Goal: Task Accomplishment & Management: Complete application form

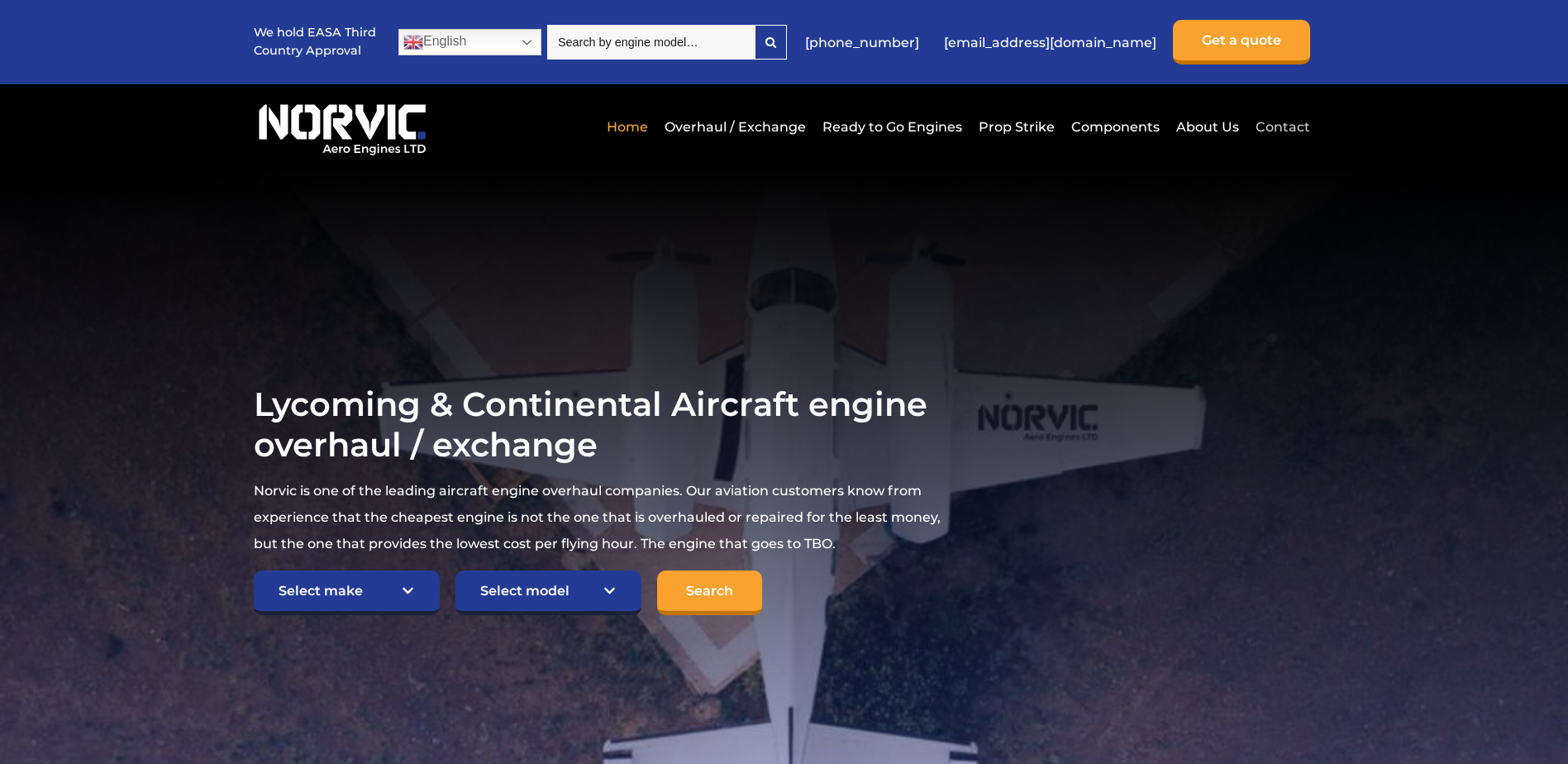
click at [1290, 124] on link "Contact" at bounding box center [1281, 126] width 59 height 41
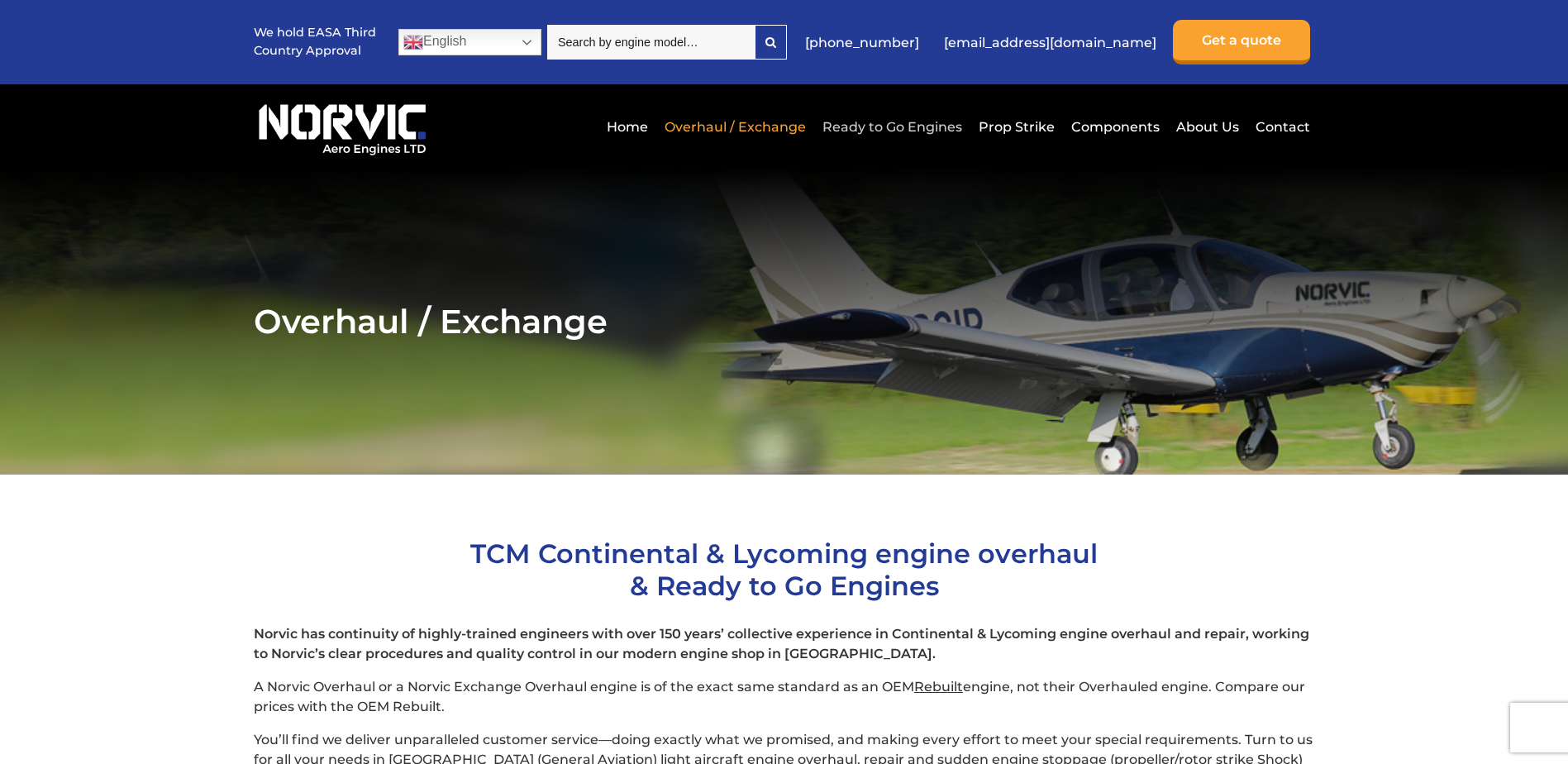
click at [881, 125] on link "Ready to Go Engines" at bounding box center [892, 126] width 148 height 41
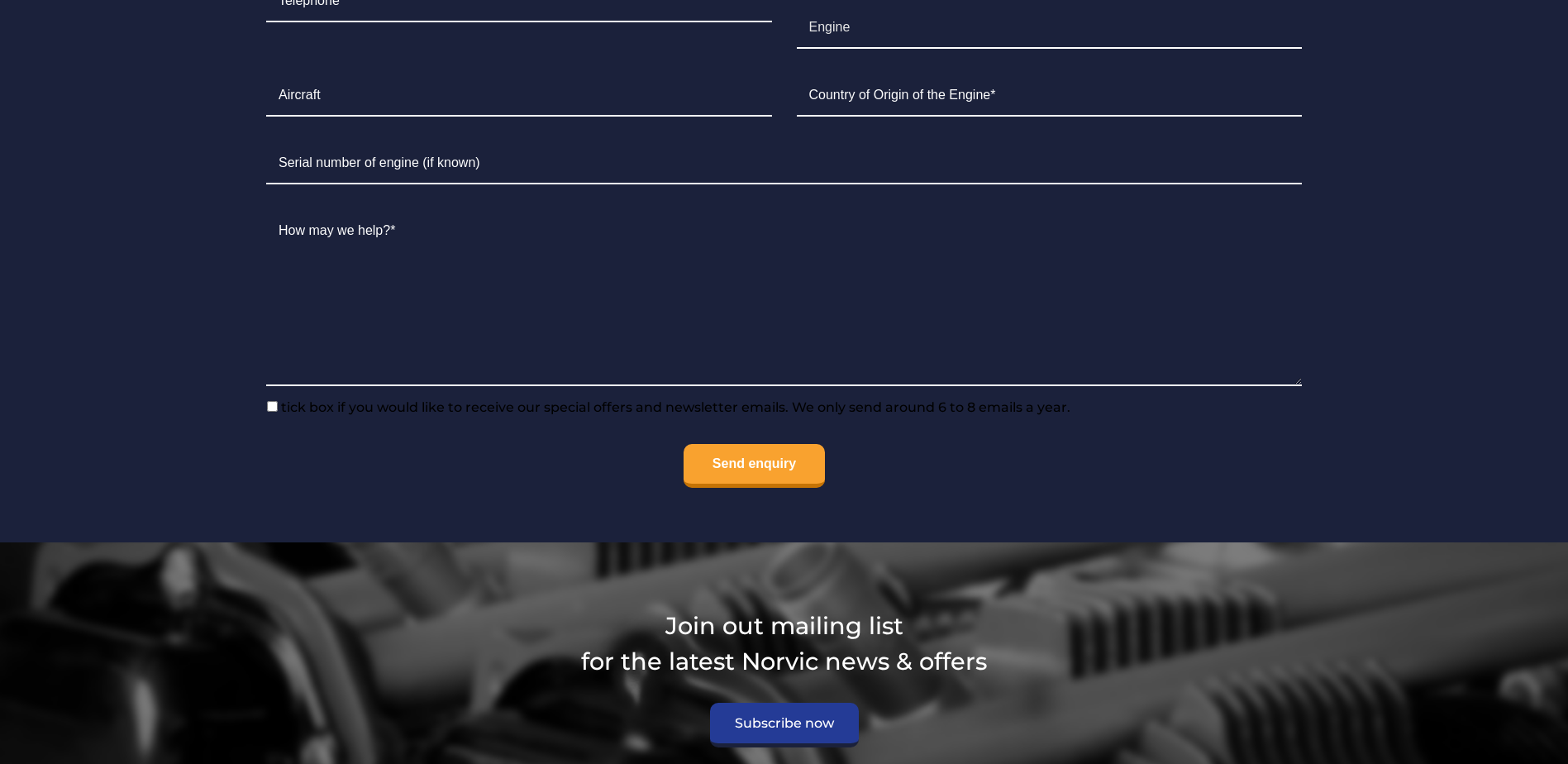
scroll to position [1791, 0]
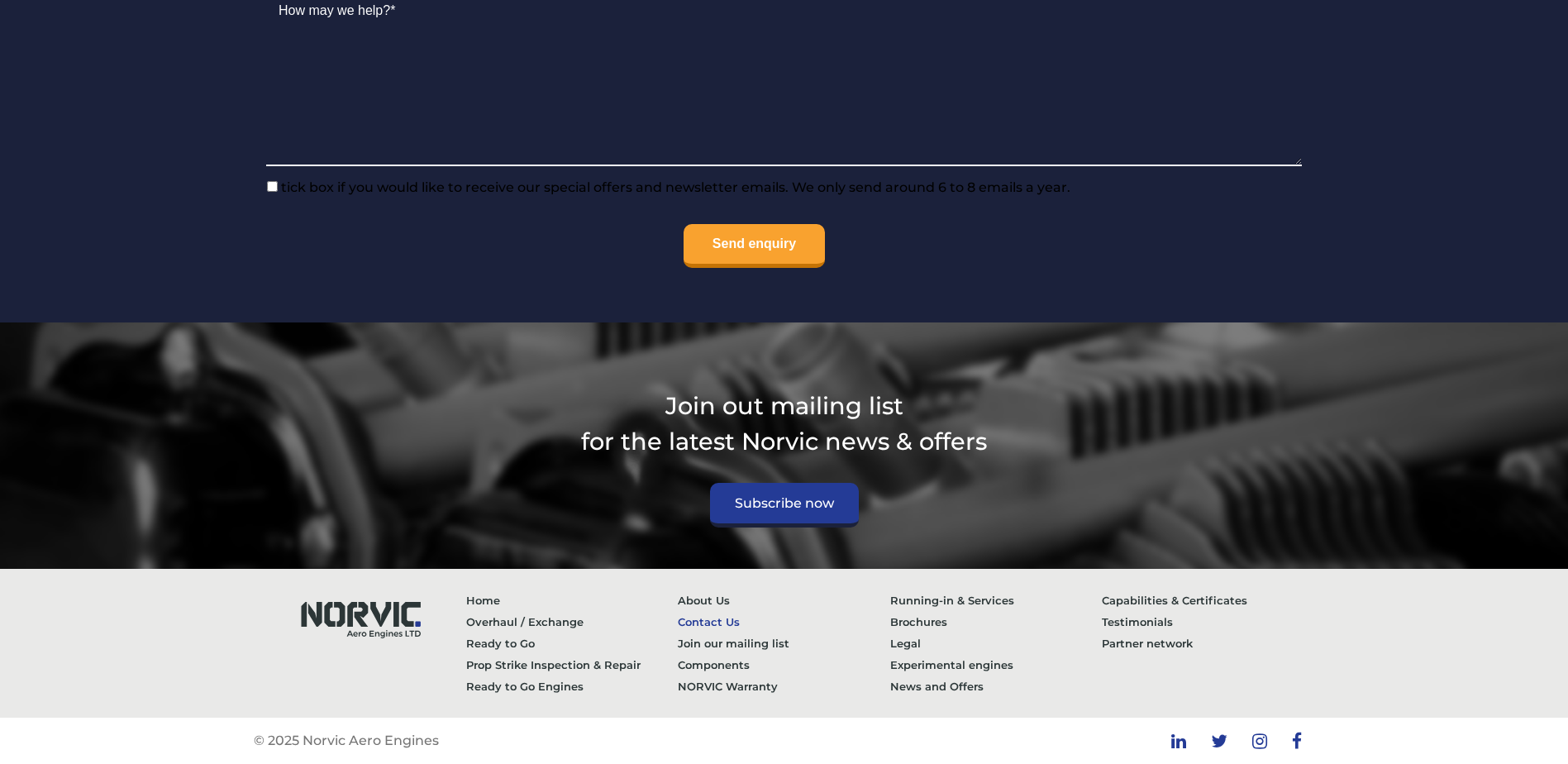
click at [718, 619] on link "Contact Us" at bounding box center [784, 621] width 213 height 22
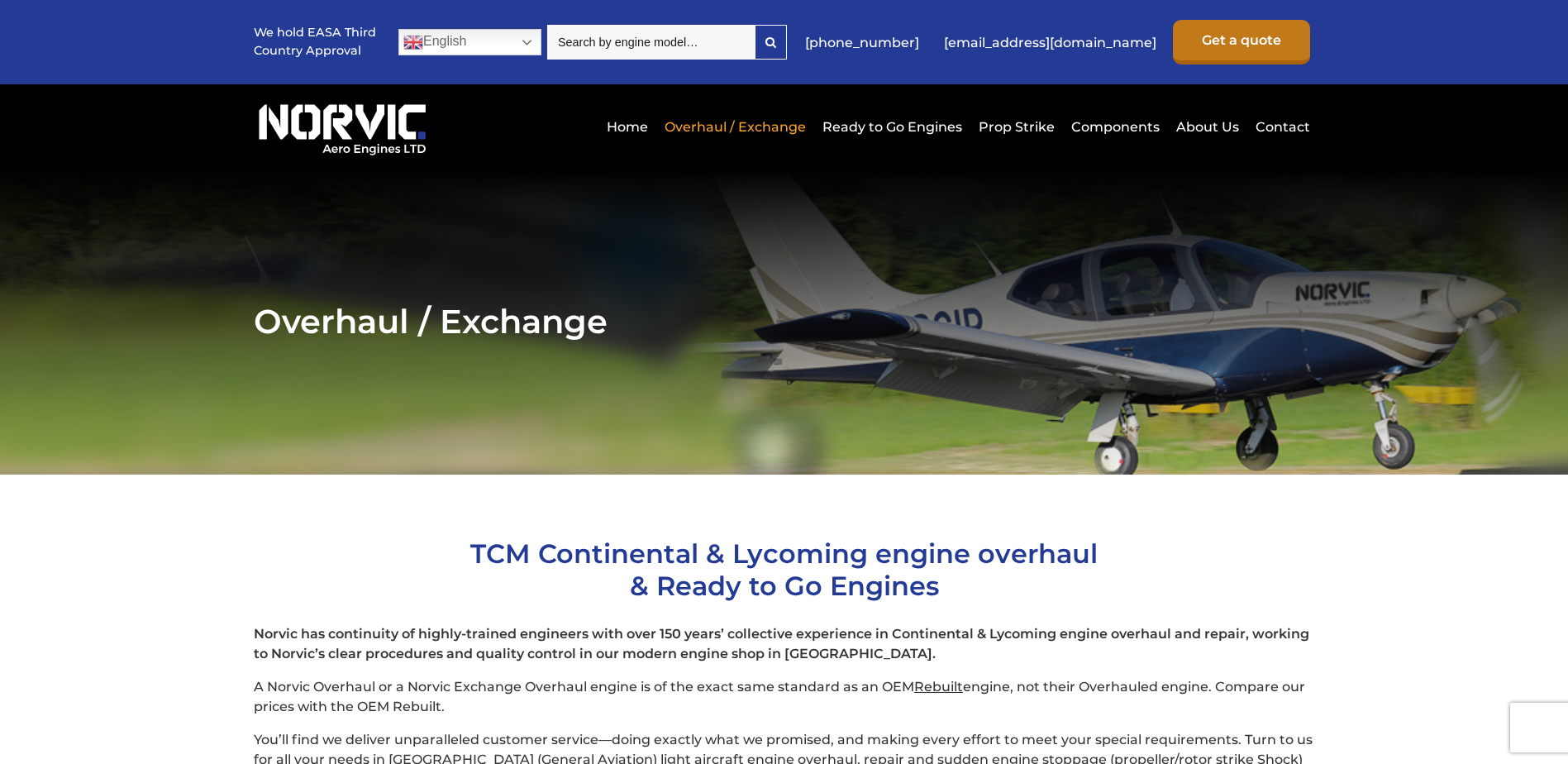
click at [1226, 37] on link "Get a quote" at bounding box center [1241, 42] width 137 height 45
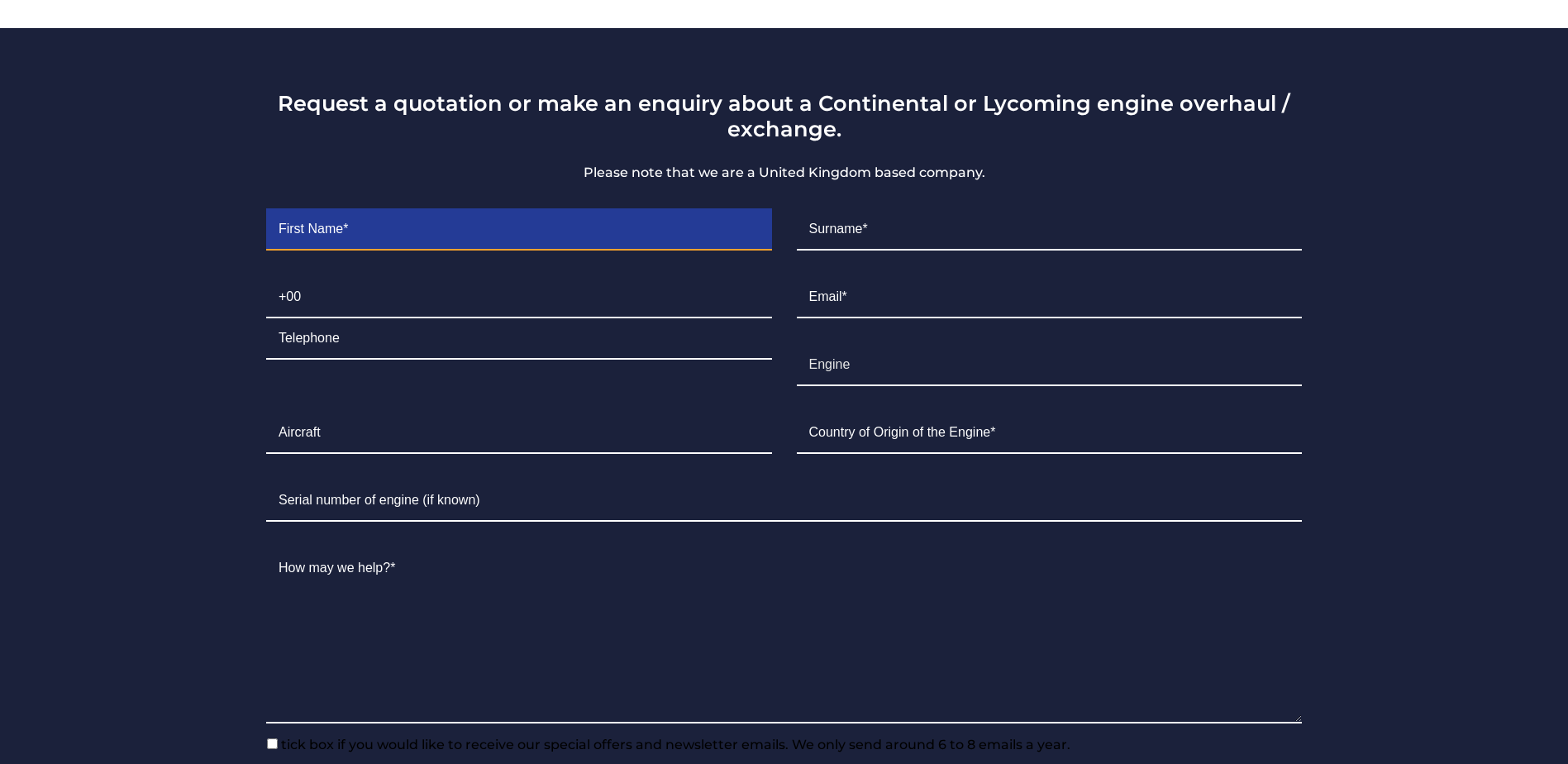
click at [459, 209] on input "Contact form" at bounding box center [519, 229] width 506 height 41
type input "[PERSON_NAME]"
type input "Tagg"
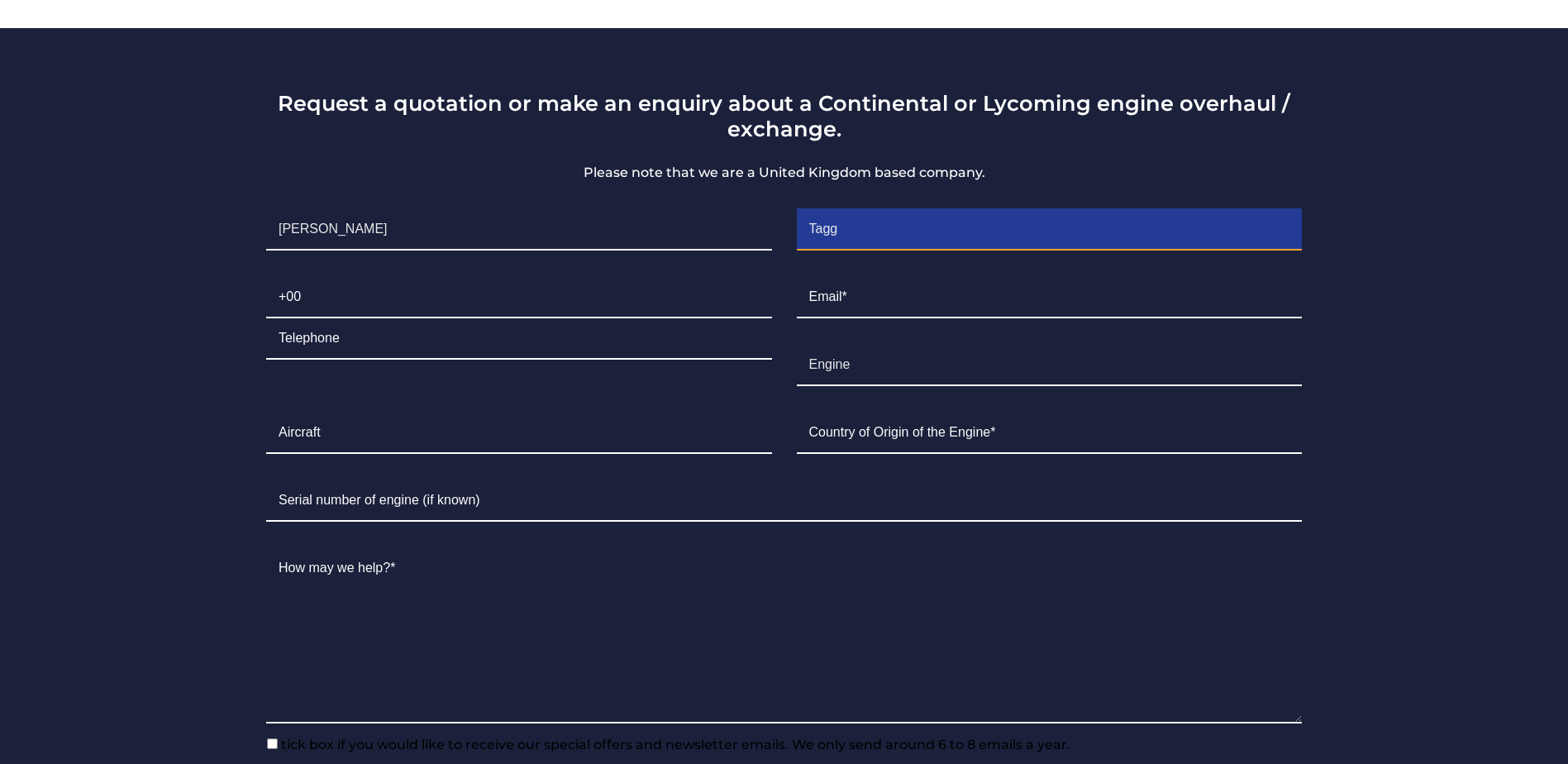
type input "6122824838"
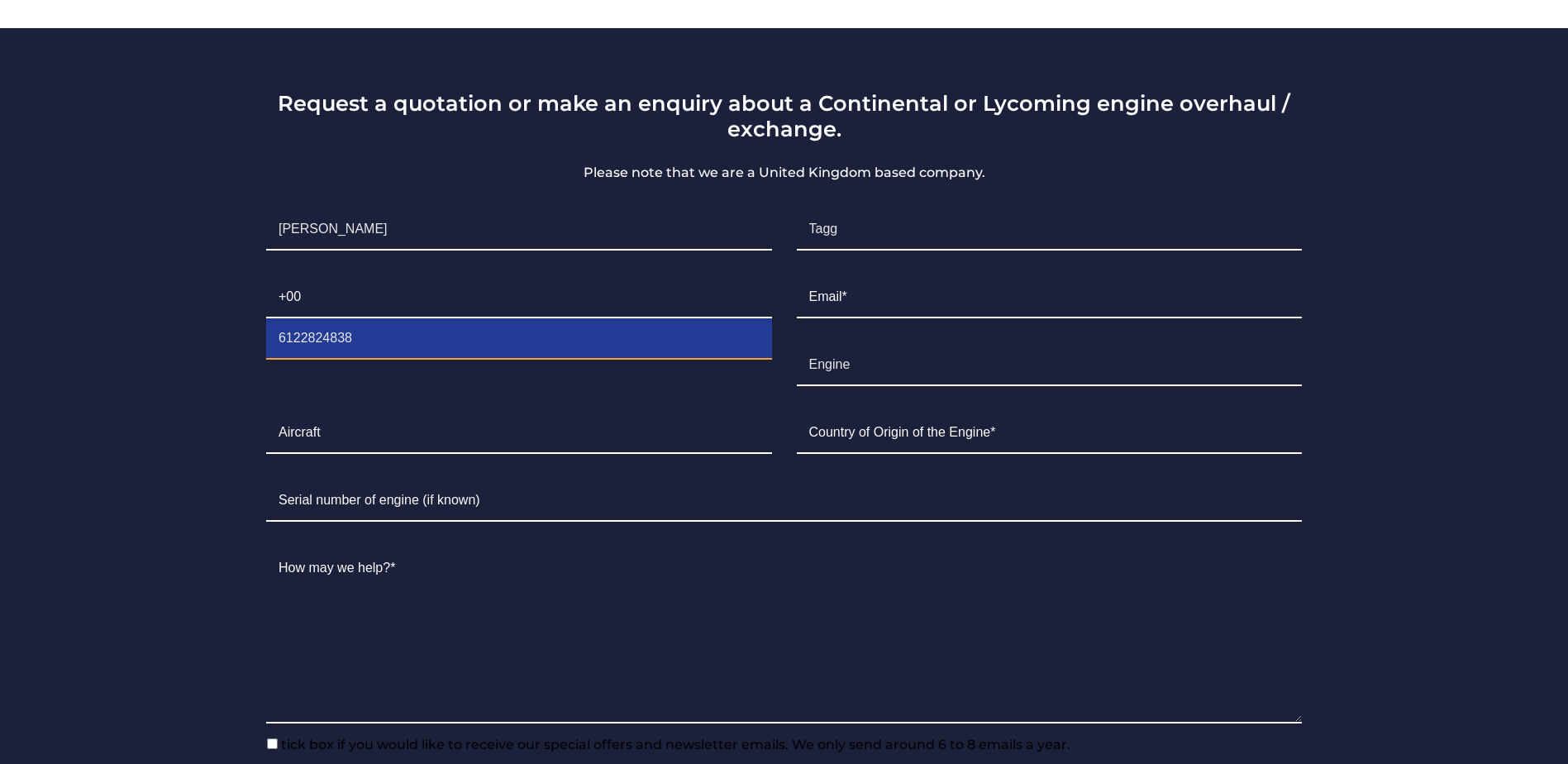
type input "[EMAIL_ADDRESS][DOMAIN_NAME]"
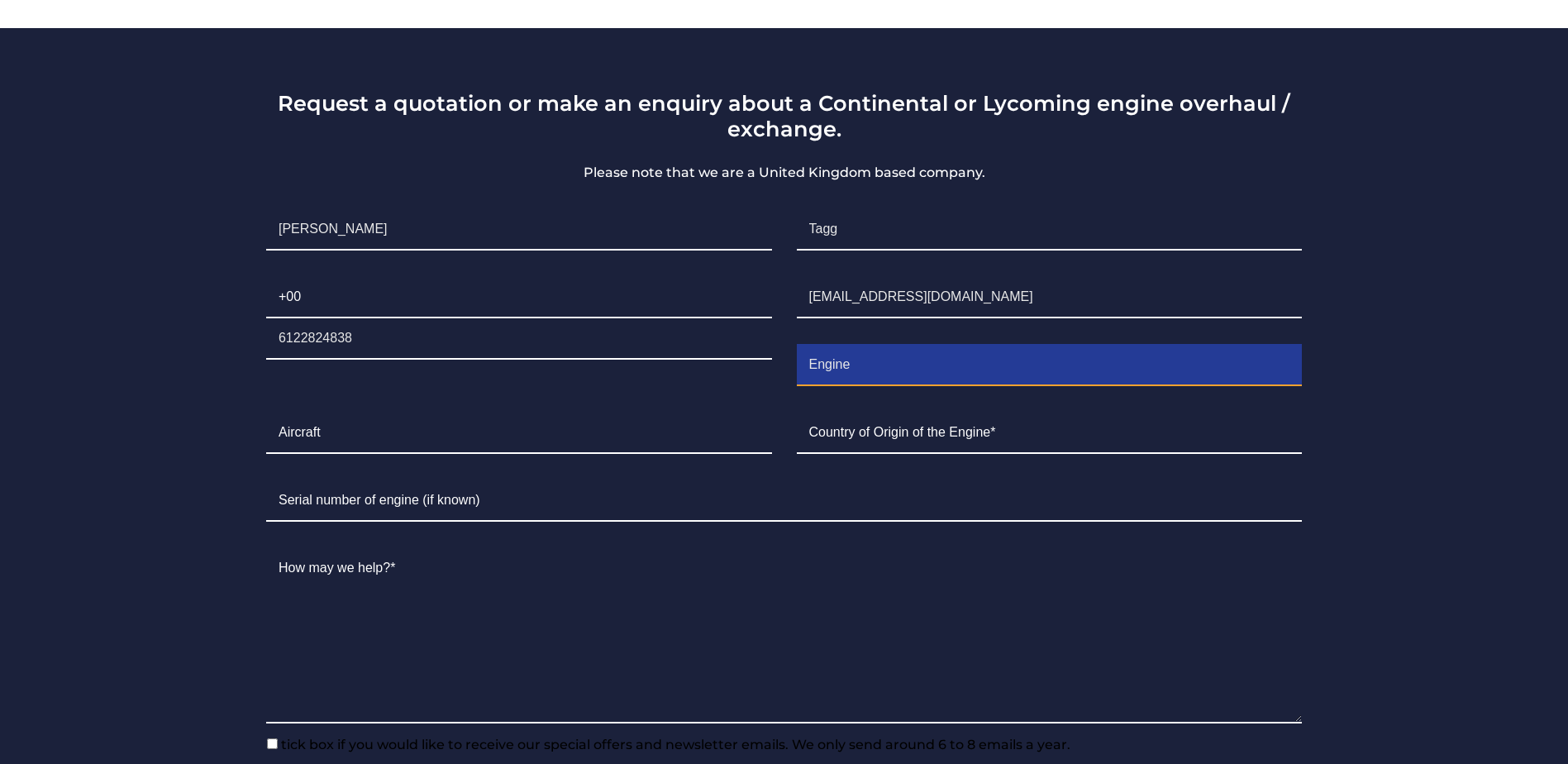
click at [933, 344] on input "Engine" at bounding box center [1049, 364] width 506 height 41
paste input "I have a Lycoming 0-320 E2D 150hp that I want to have overhauled or exchanged. …"
click at [1297, 344] on input "EngineI have a Lycoming 0-320 E2D 150hp that I want to have overhauled or excha…" at bounding box center [1049, 364] width 506 height 41
click at [1286, 344] on input "EngineI have a Lycoming 0-320 E2D 150hp that I want to have overhauled or excha…" at bounding box center [1049, 364] width 506 height 41
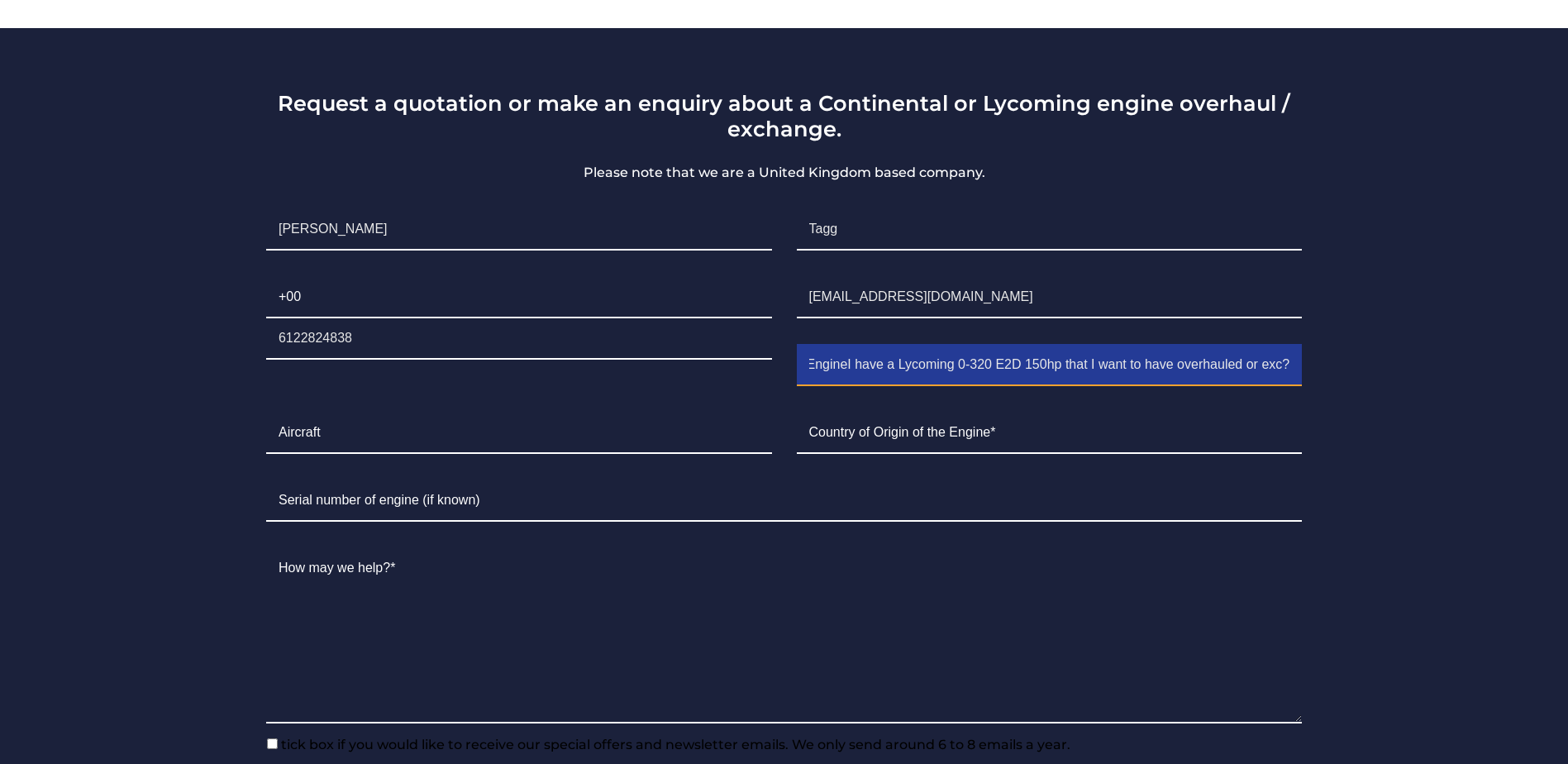
scroll to position [0, 0]
click at [905, 344] on input "Engine I have a Lycoming 0-320 E2D 150hp" at bounding box center [1049, 364] width 506 height 41
type input "Lycoming 0-320 E2D 150hp"
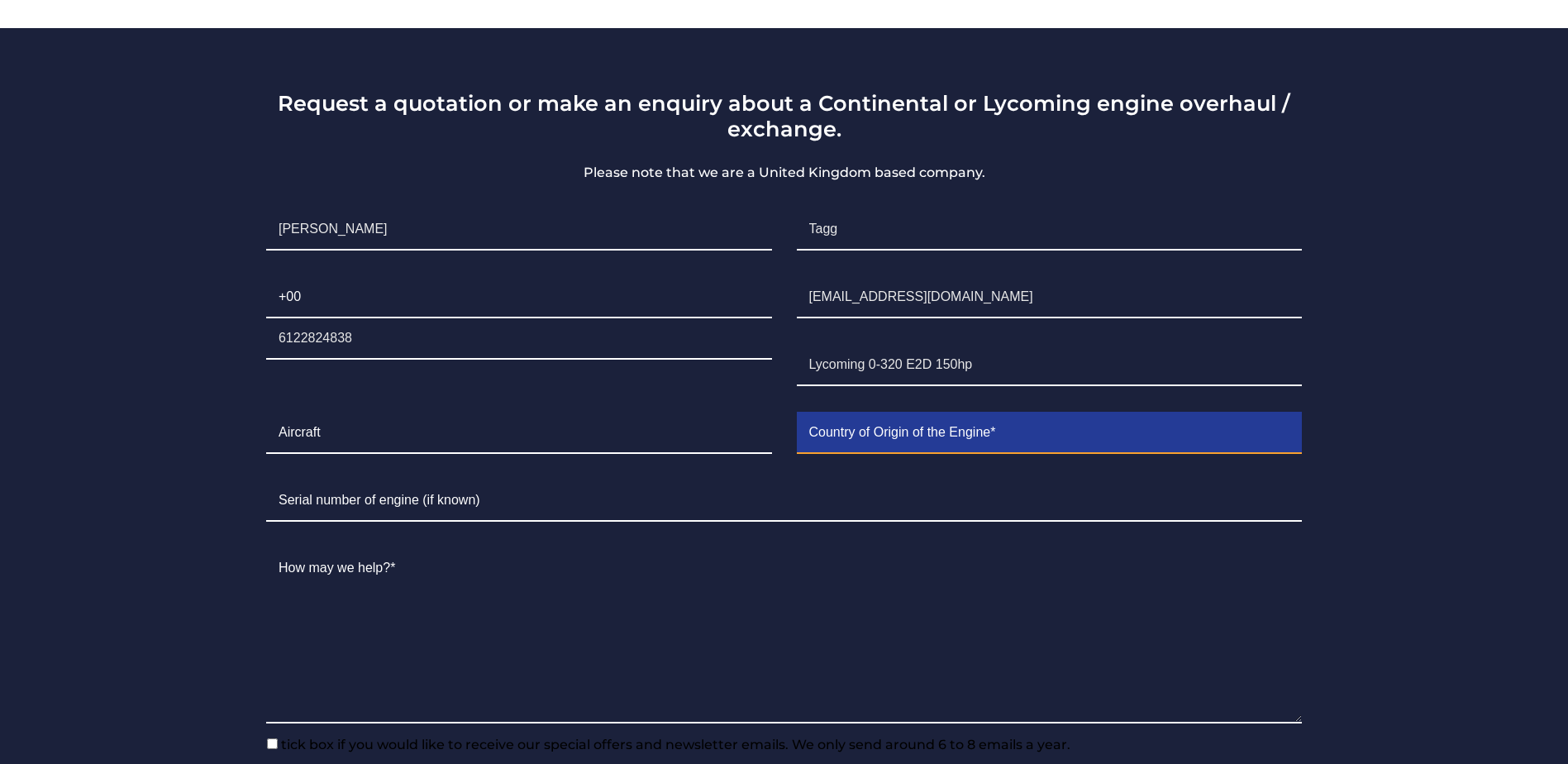
click at [969, 412] on input "Contact form" at bounding box center [1049, 432] width 506 height 41
type input "[GEOGRAPHIC_DATA]"
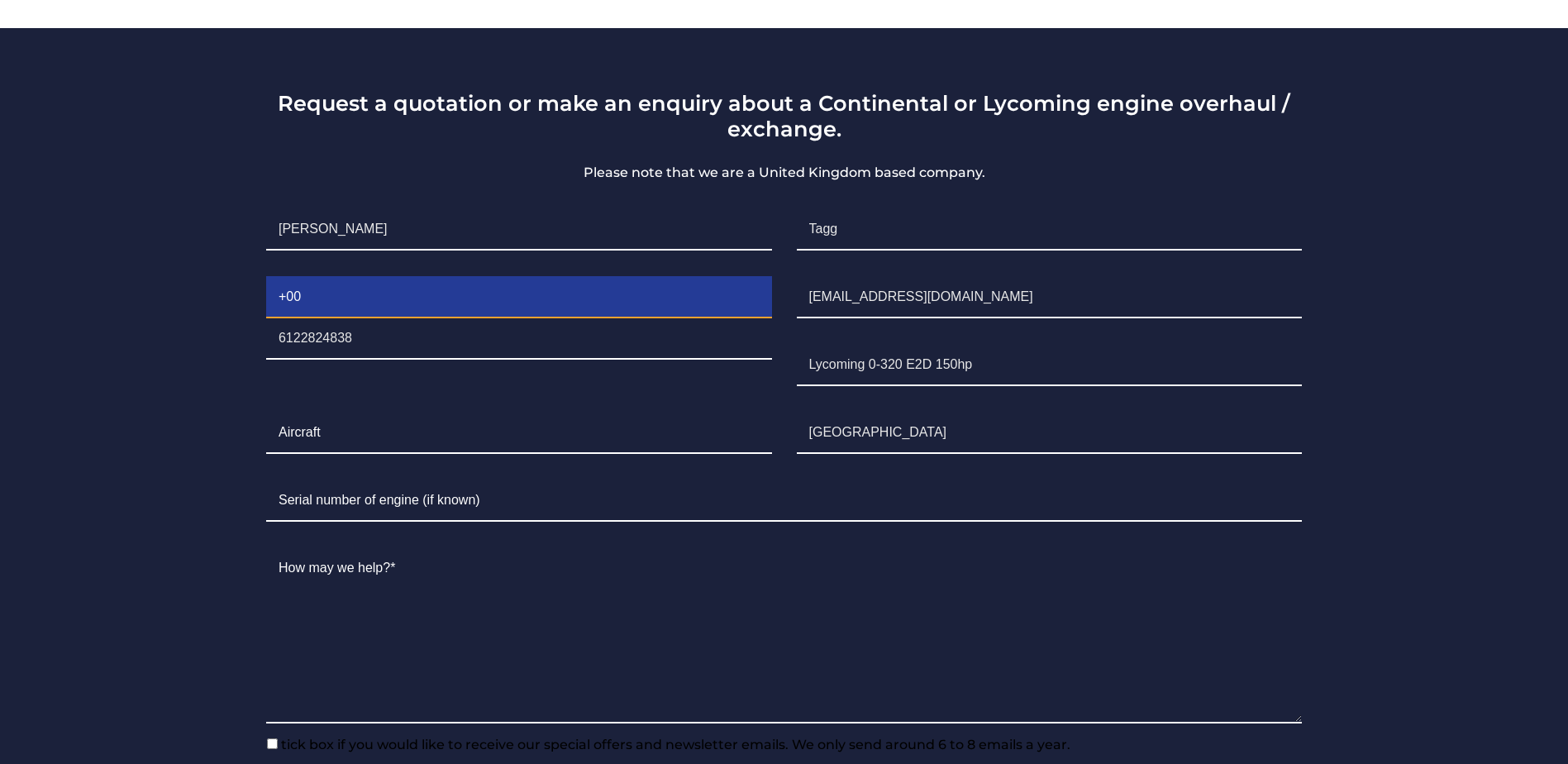
type input "612"
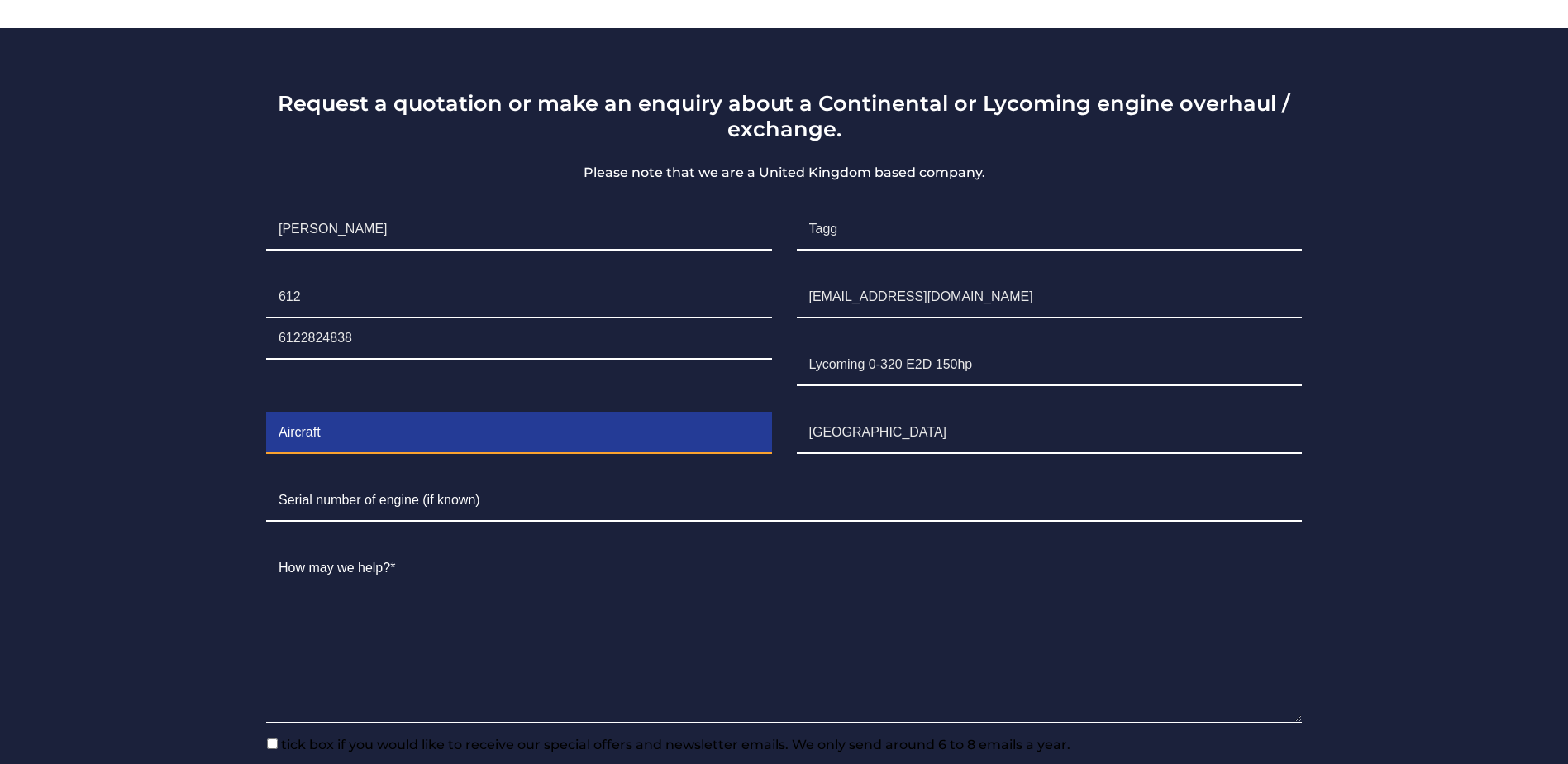
click at [477, 412] on input "Contact form" at bounding box center [519, 432] width 506 height 41
click at [478, 412] on input "Contact form" at bounding box center [519, 432] width 506 height 41
type input "Cessna 172L"
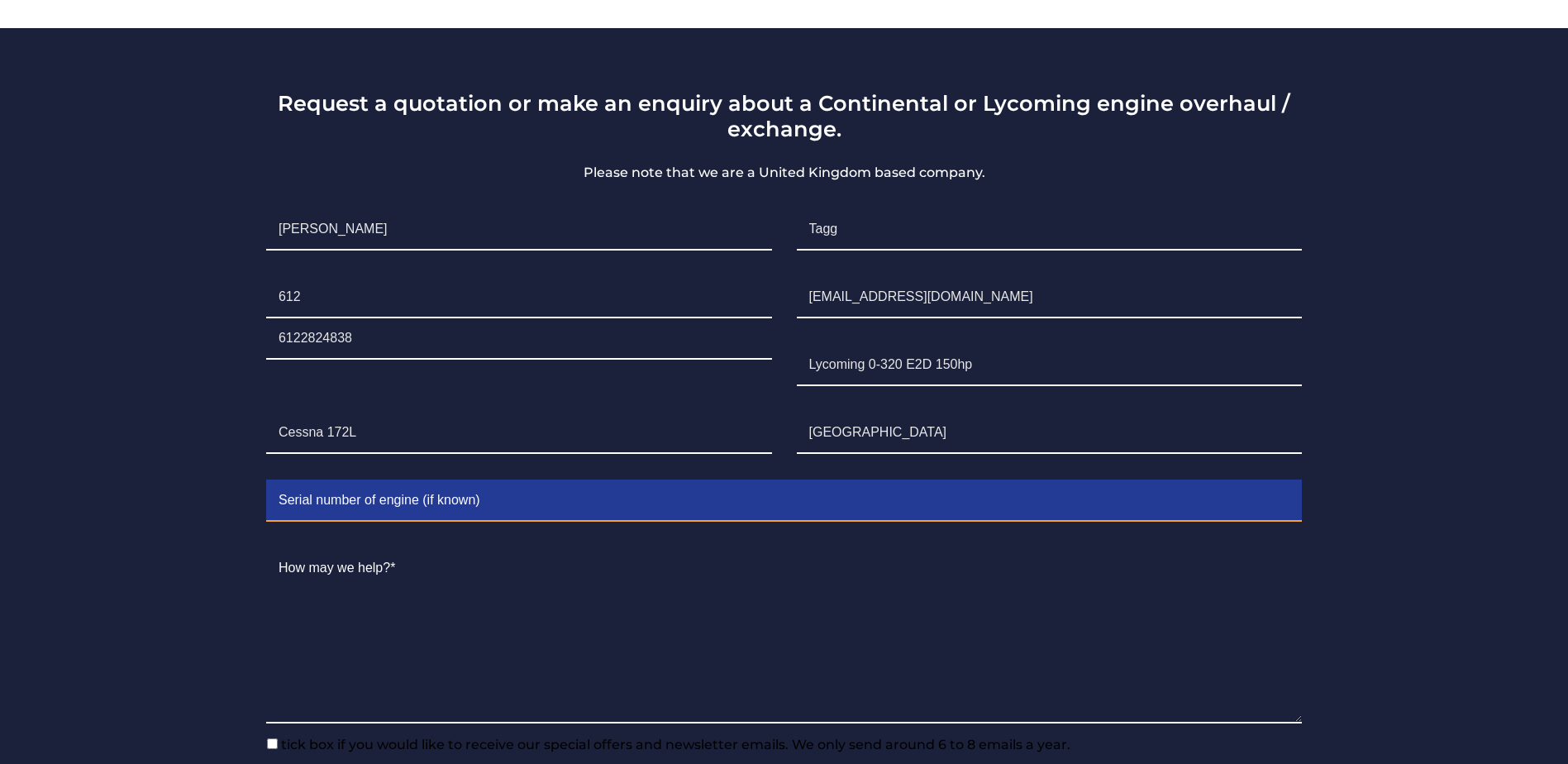
click at [480, 481] on input "Contact form" at bounding box center [784, 501] width 1036 height 41
type input "L-28602-27A"
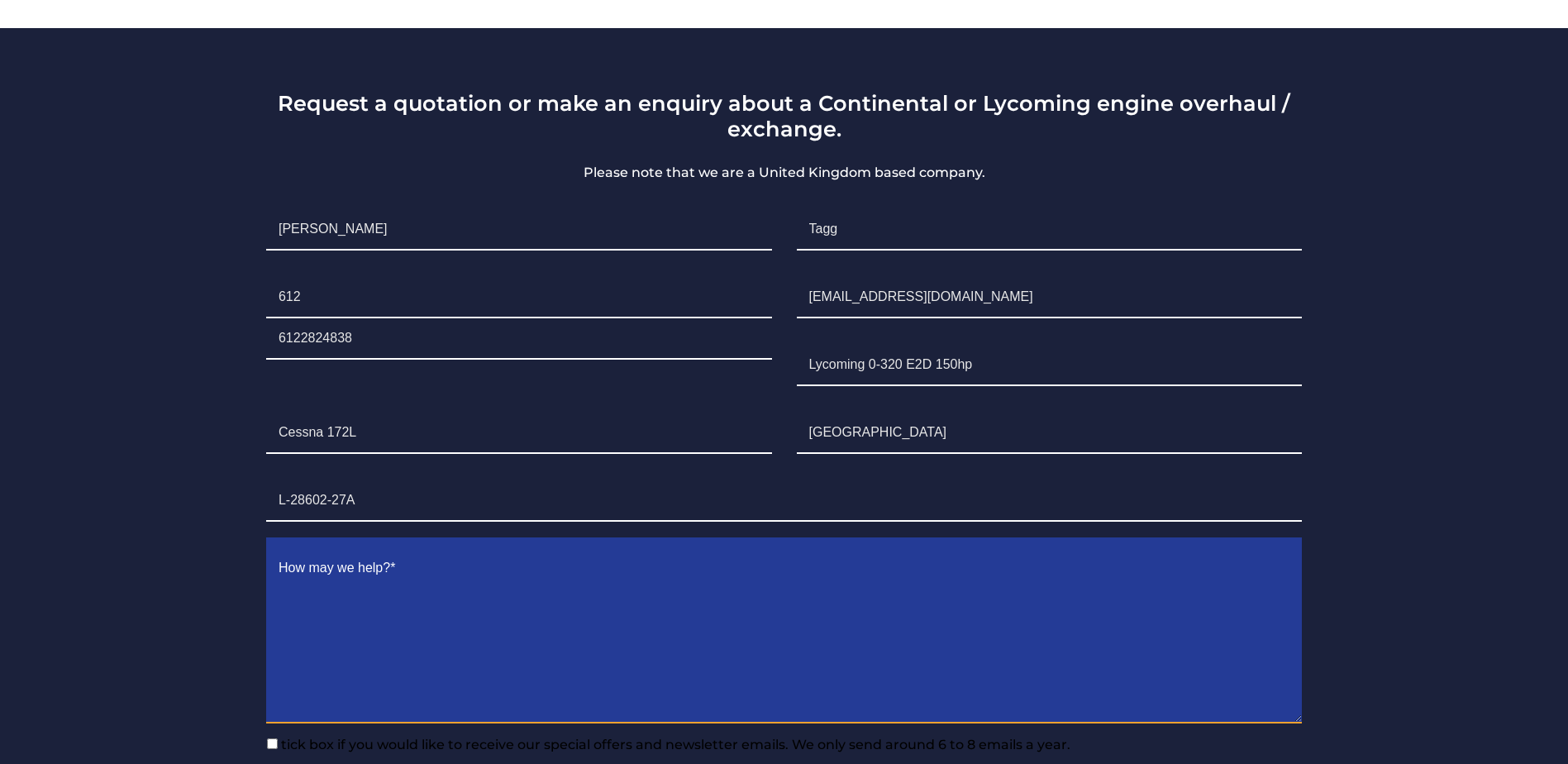
click at [514, 566] on textarea "Contact form" at bounding box center [784, 635] width 1036 height 175
paste textarea "I have a Lycoming 0-320 E2D 150hp that I want to have overhauled or exchanged. …"
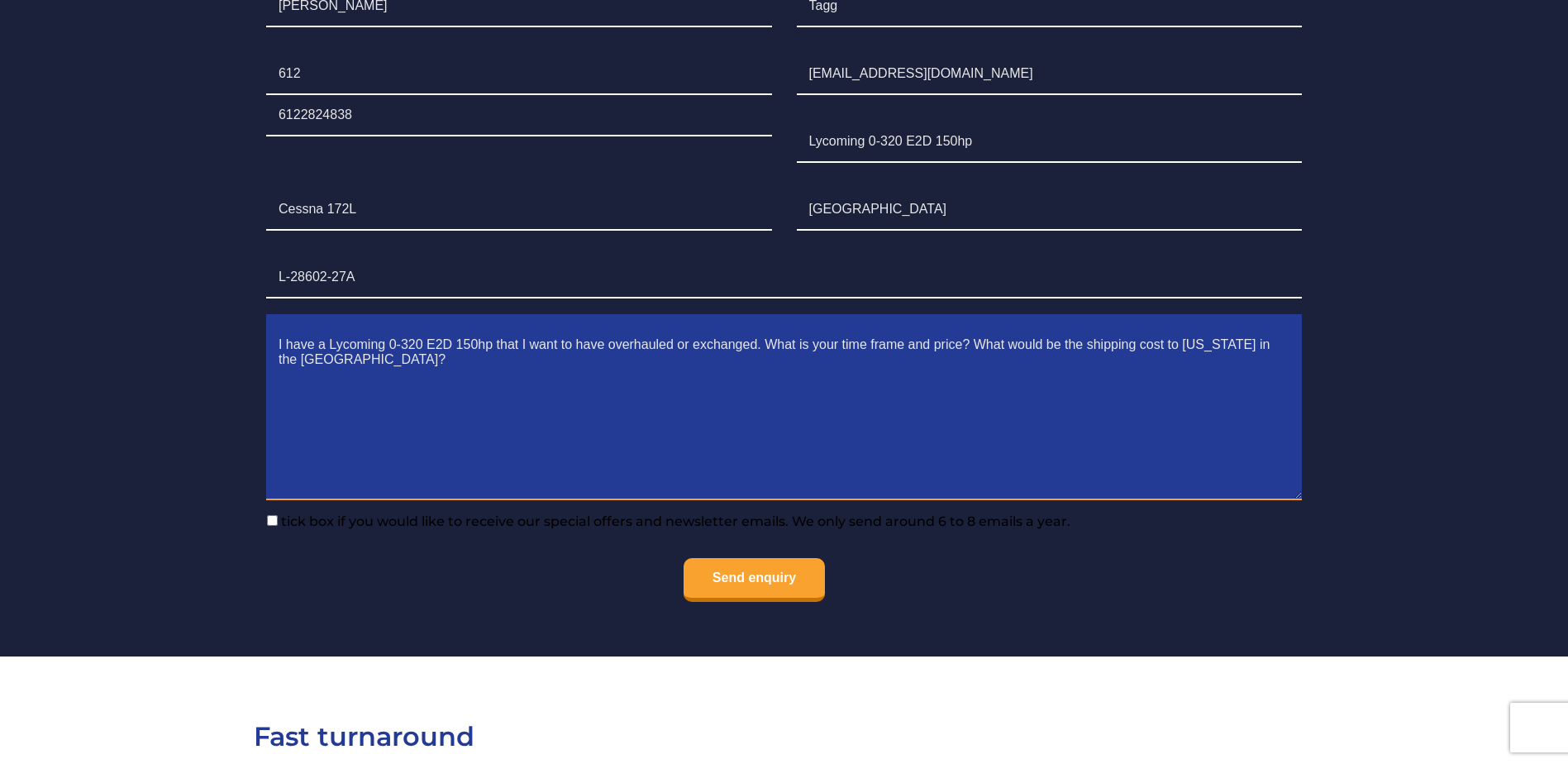
scroll to position [1380, 0]
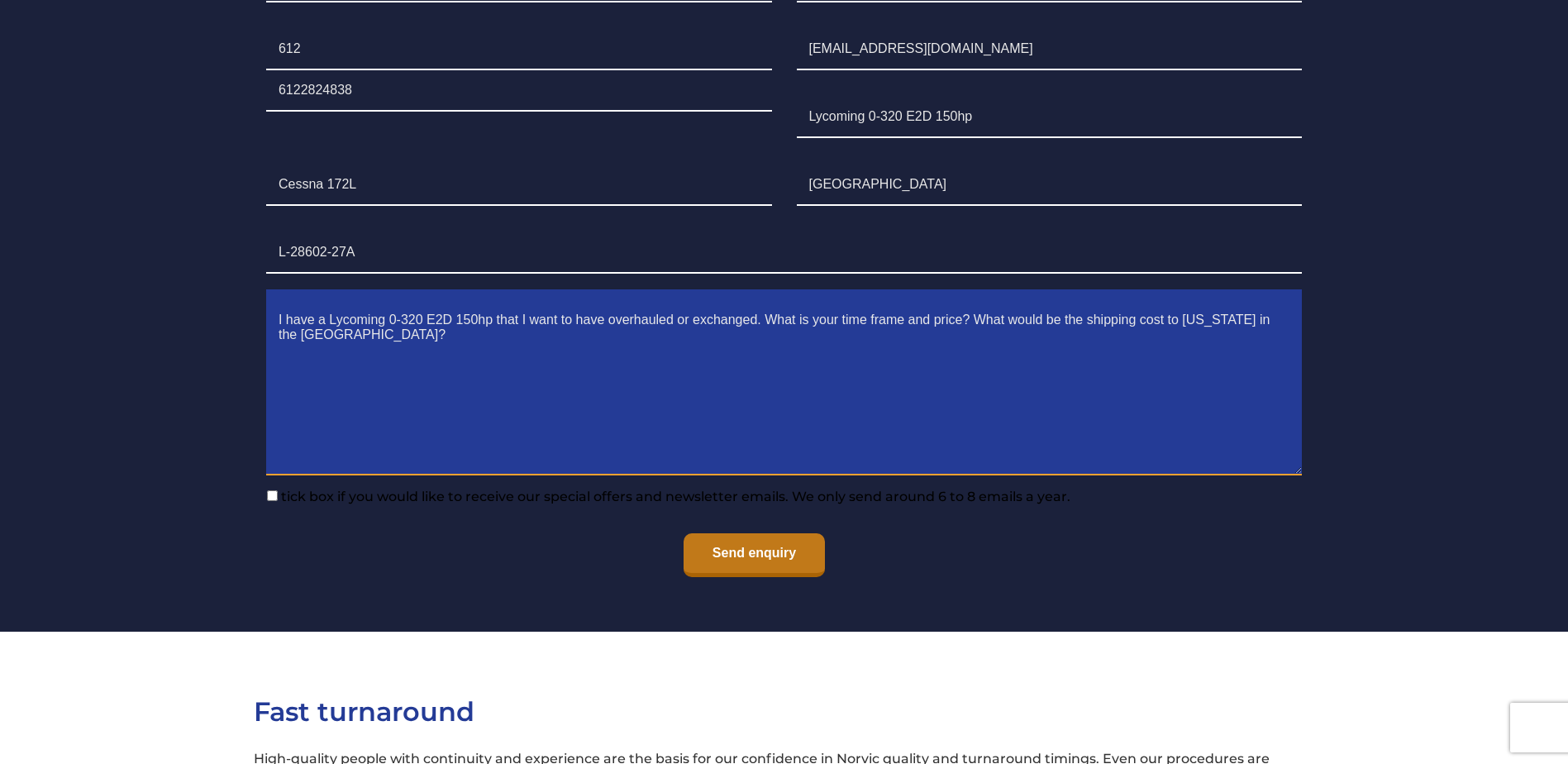
type textarea "I have a Lycoming 0-320 E2D 150hp that I want to have overhauled or exchanged. …"
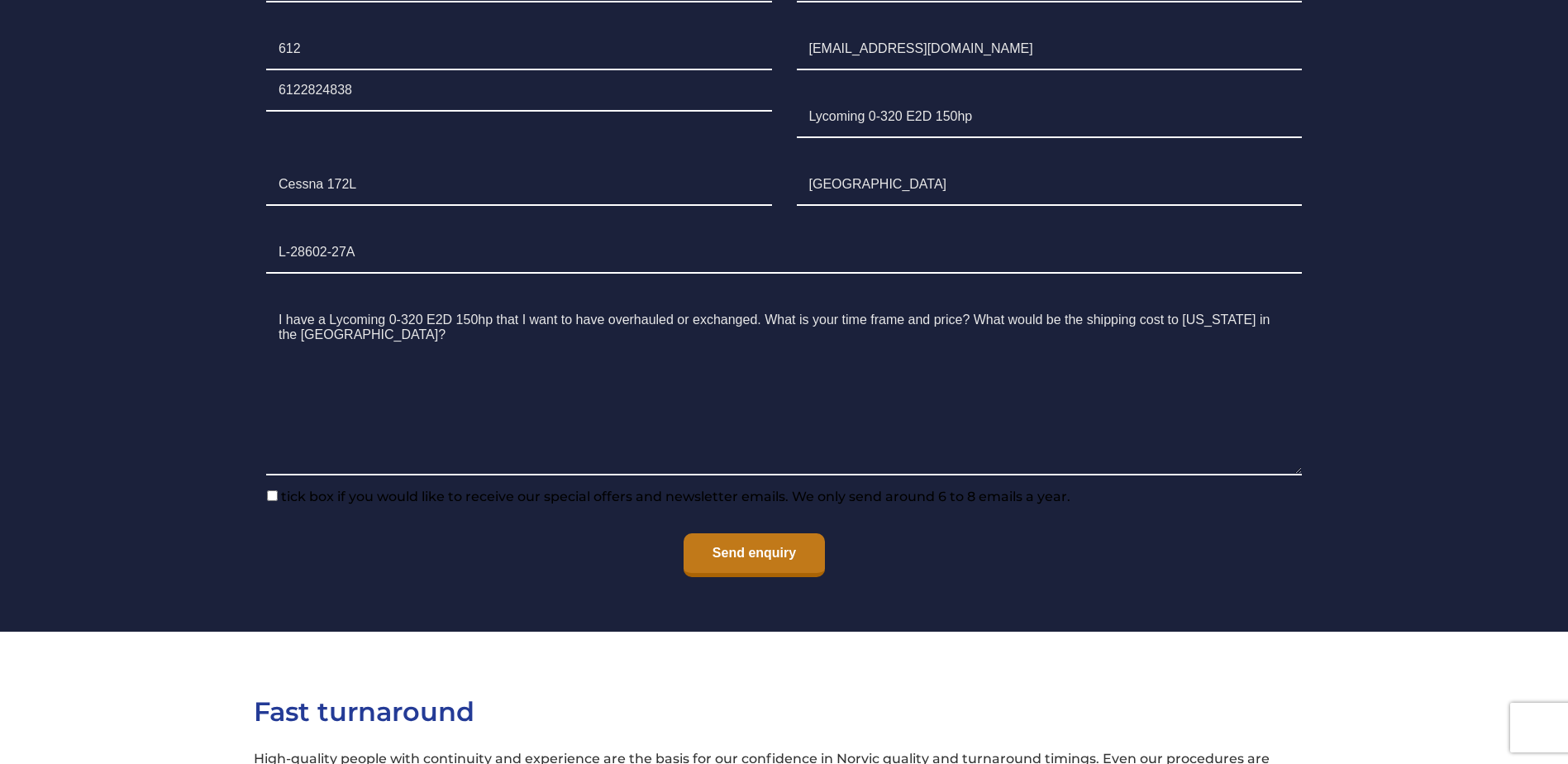
click at [757, 533] on input "Send enquiry" at bounding box center [754, 555] width 142 height 44
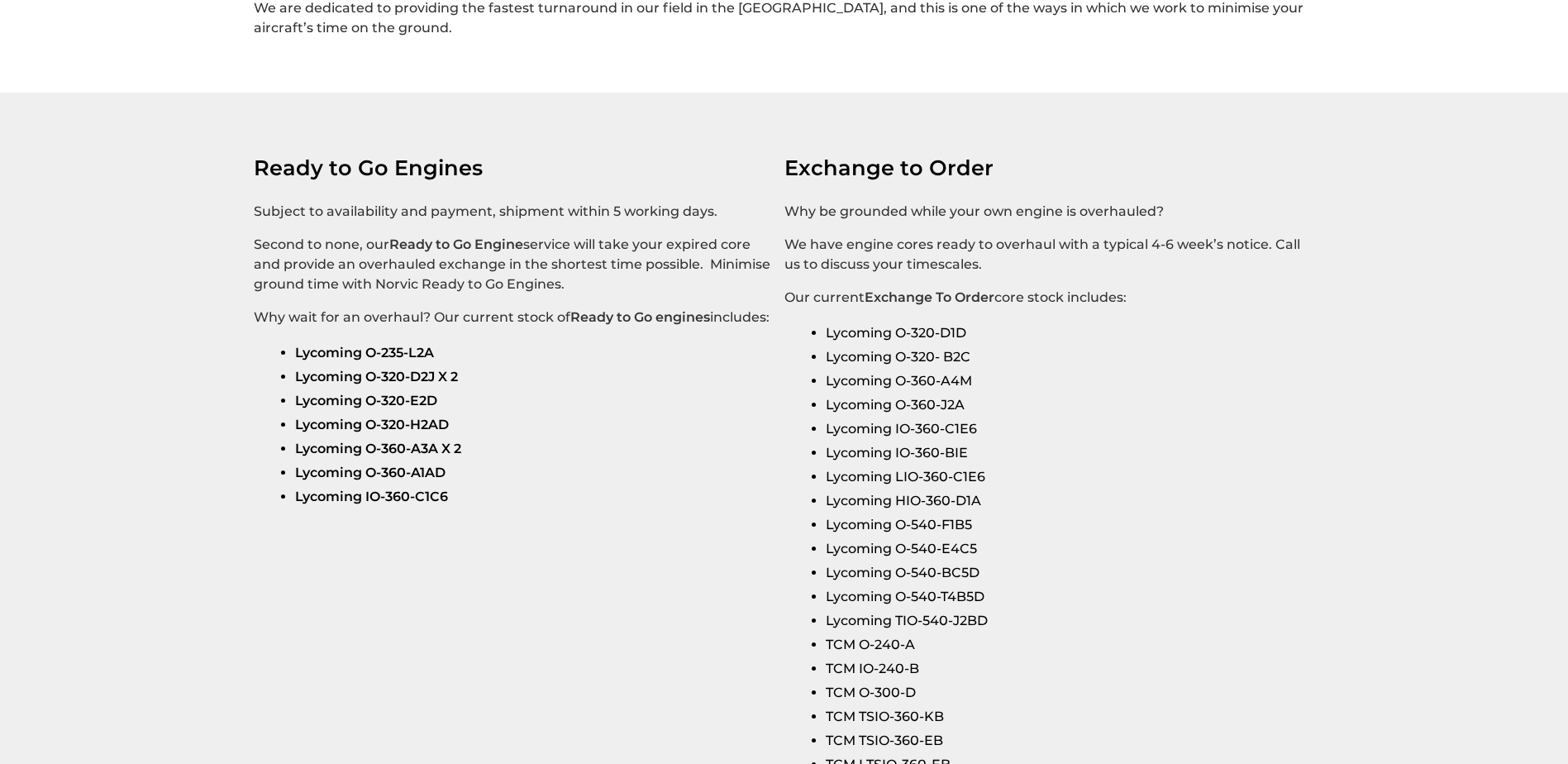
scroll to position [2785, 0]
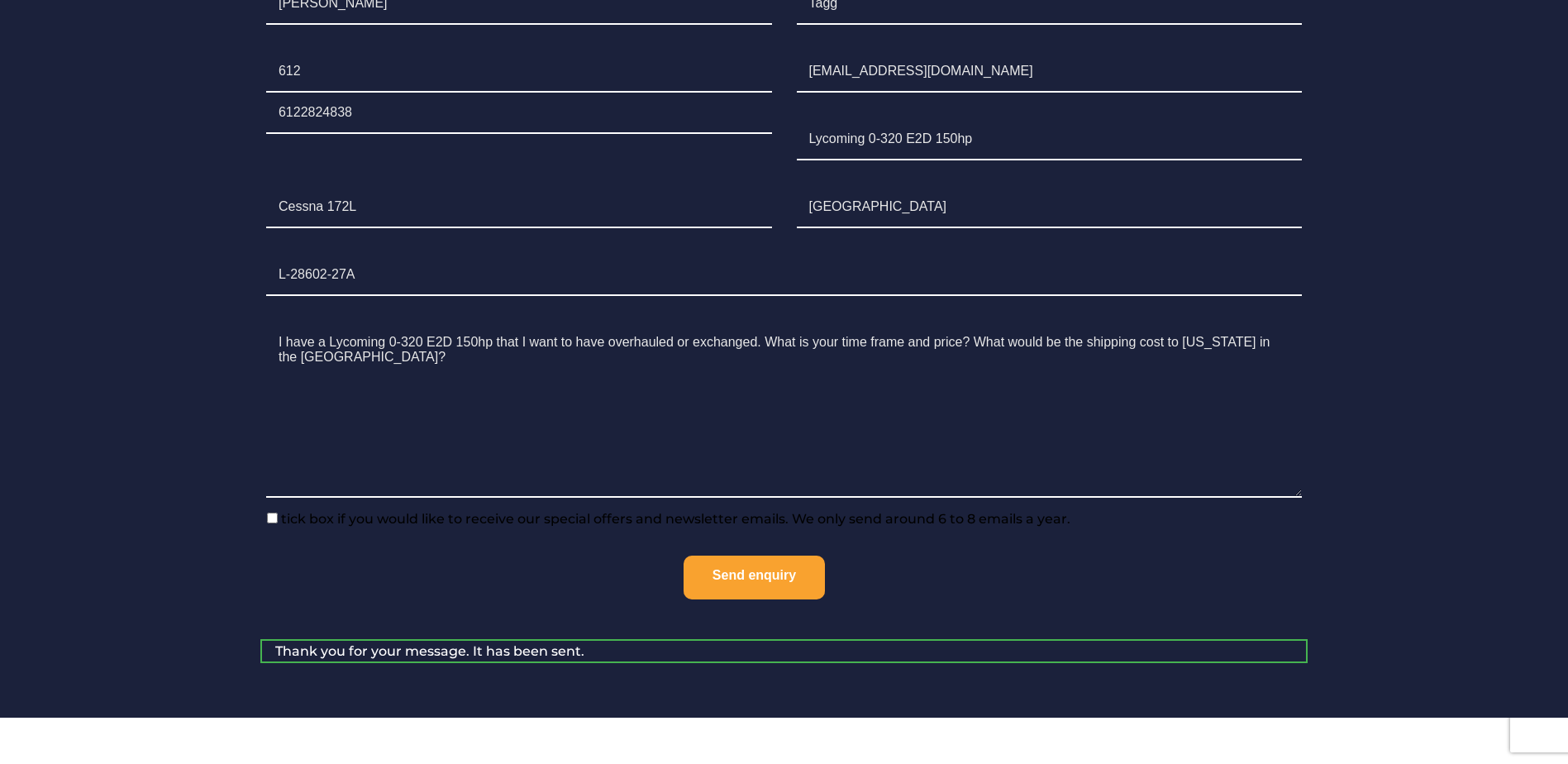
scroll to position [1405, 0]
